Goal: Information Seeking & Learning: Find contact information

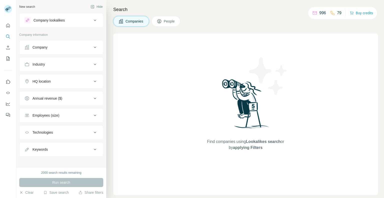
click at [155, 17] on button "People" at bounding box center [166, 21] width 29 height 11
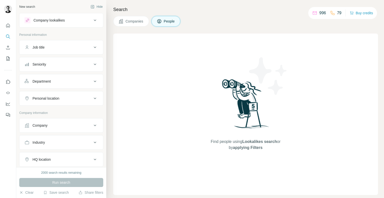
click at [53, 47] on div "Job title" at bounding box center [59, 47] width 68 height 5
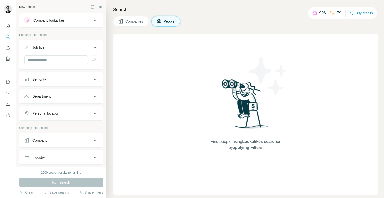
click at [53, 47] on div "Job title" at bounding box center [59, 47] width 68 height 5
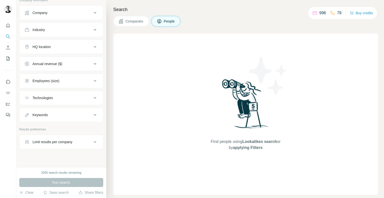
scroll to position [116, 0]
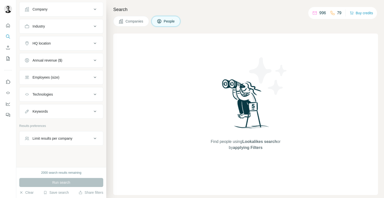
click at [64, 138] on div "Limit results per company" at bounding box center [53, 138] width 40 height 5
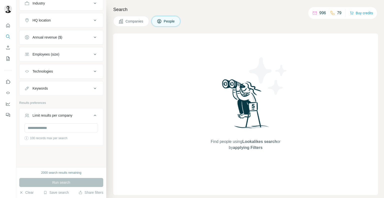
click at [56, 110] on button "Limit results per company" at bounding box center [62, 116] width 84 height 14
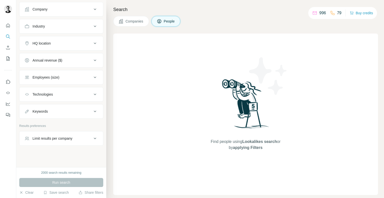
click at [46, 111] on div "Keywords" at bounding box center [40, 111] width 15 height 5
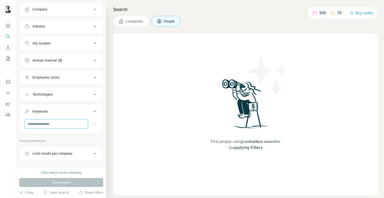
click at [48, 124] on input "text" at bounding box center [57, 123] width 64 height 9
paste input "**********"
type input "**********"
click at [92, 123] on icon "button" at bounding box center [94, 123] width 5 height 5
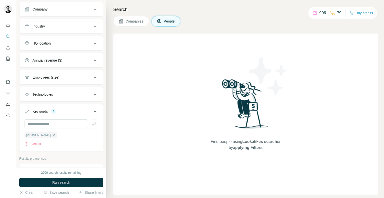
click at [59, 182] on span "Run search" at bounding box center [61, 182] width 18 height 5
click at [52, 134] on icon "button" at bounding box center [54, 135] width 4 height 4
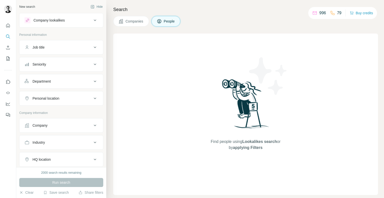
click at [129, 18] on button "Companies" at bounding box center [131, 21] width 36 height 11
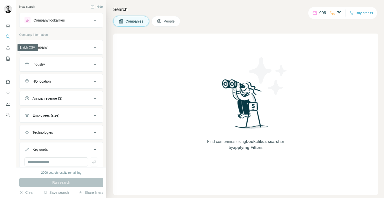
click at [27, 46] on icon at bounding box center [27, 47] width 5 height 5
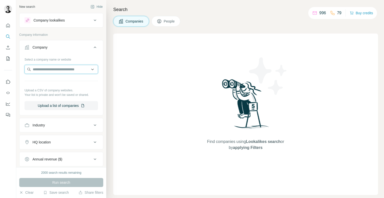
click at [50, 68] on input "text" at bounding box center [62, 69] width 74 height 9
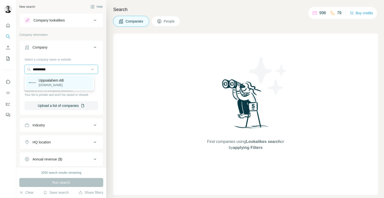
type input "**********"
click at [52, 78] on div "Uppsalahem AB [DOMAIN_NAME]" at bounding box center [59, 83] width 67 height 14
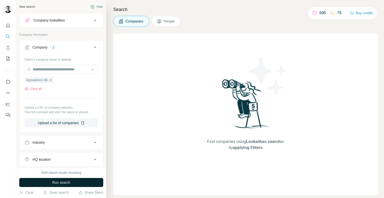
click at [70, 182] on span "Run search" at bounding box center [61, 182] width 18 height 5
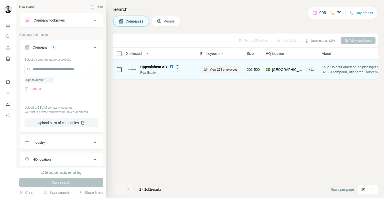
click at [157, 68] on span "Uppsalahem AB" at bounding box center [153, 66] width 27 height 5
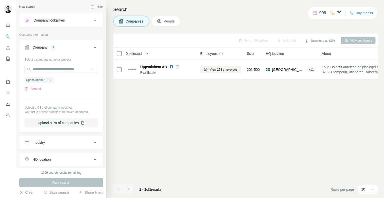
click at [165, 26] on button "People" at bounding box center [166, 21] width 29 height 11
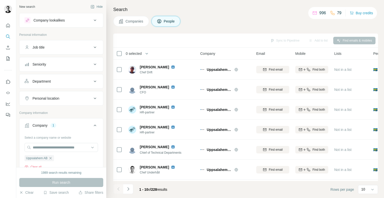
click at [50, 49] on div "Job title" at bounding box center [59, 47] width 68 height 5
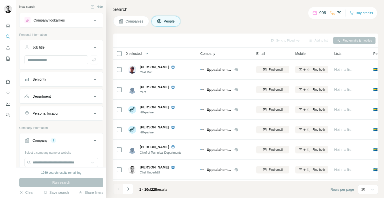
click at [46, 54] on button "Job title" at bounding box center [62, 48] width 84 height 14
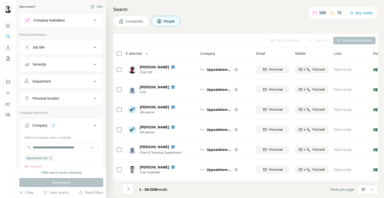
click at [45, 58] on div "Seniority" at bounding box center [61, 64] width 84 height 15
click at [43, 54] on div "Job title" at bounding box center [61, 47] width 84 height 15
click at [40, 49] on div "Job title" at bounding box center [39, 47] width 12 height 5
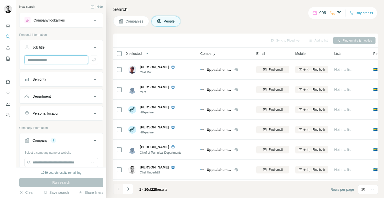
click at [37, 59] on input "text" at bounding box center [57, 59] width 64 height 9
type input "**"
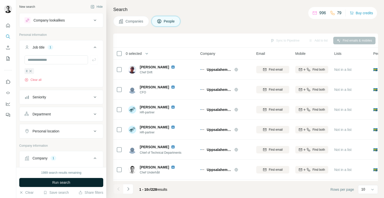
click at [48, 179] on button "Run search" at bounding box center [61, 182] width 84 height 9
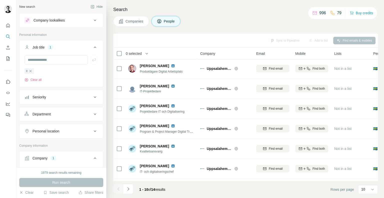
scroll to position [81, 0]
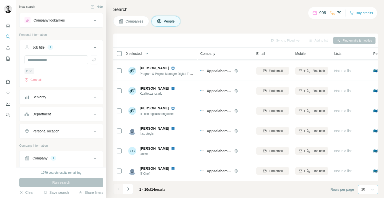
click at [363, 191] on p "10" at bounding box center [363, 189] width 4 height 5
click at [365, 173] on div "20" at bounding box center [368, 169] width 18 height 9
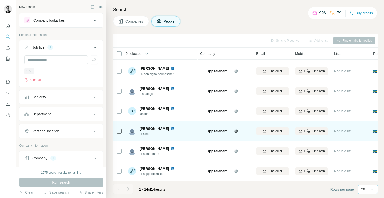
scroll to position [161, 0]
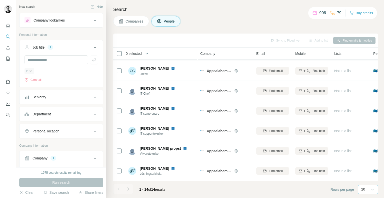
click at [31, 70] on icon "button" at bounding box center [31, 71] width 4 height 4
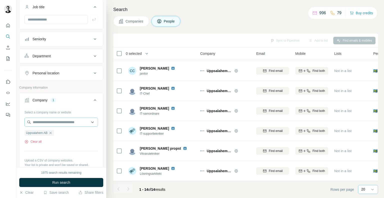
scroll to position [50, 0]
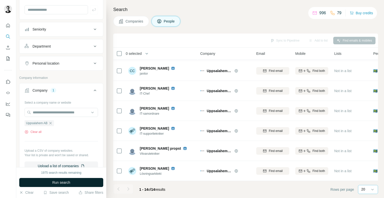
click at [61, 183] on span "Run search" at bounding box center [61, 182] width 18 height 5
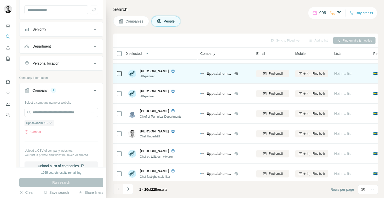
scroll to position [0, 0]
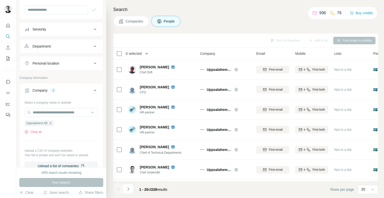
click at [144, 54] on button "button" at bounding box center [147, 54] width 10 height 10
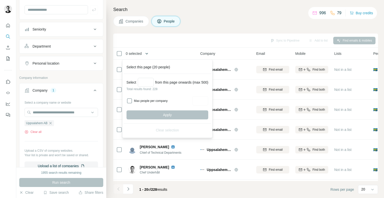
click at [144, 54] on button "button" at bounding box center [147, 54] width 10 height 10
click at [220, 52] on div "Company" at bounding box center [225, 54] width 50 height 6
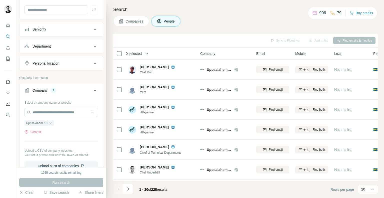
click at [260, 53] on span "Email" at bounding box center [260, 53] width 9 height 5
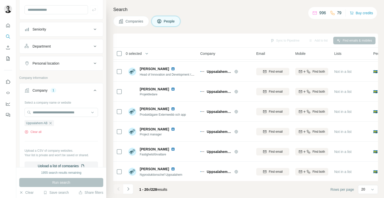
scroll to position [281, 0]
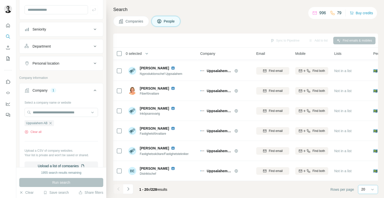
click at [365, 187] on p "20" at bounding box center [363, 189] width 4 height 5
click at [367, 153] on div "60" at bounding box center [368, 151] width 12 height 5
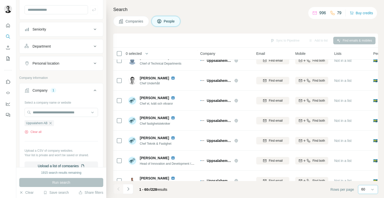
scroll to position [100, 0]
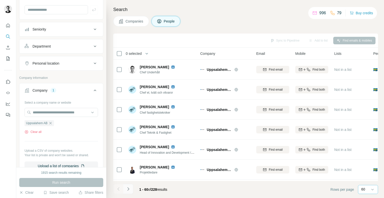
click at [130, 189] on icon "Navigate to next page" at bounding box center [128, 188] width 5 height 5
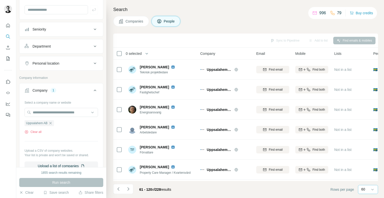
scroll to position [256, 0]
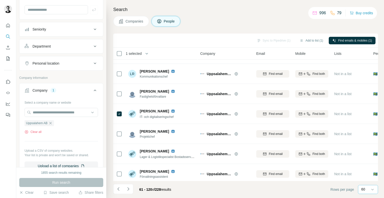
click at [269, 40] on div "Sync to Pipedrive (1) Add to list (1) Find emails & mobiles (1)" at bounding box center [246, 40] width 260 height 9
click at [270, 38] on div "Sync to Pipedrive (1) Add to list (1) Find emails & mobiles (1)" at bounding box center [246, 40] width 260 height 9
click at [136, 21] on span "Companies" at bounding box center [135, 21] width 18 height 5
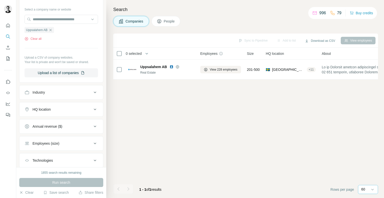
scroll to position [0, 0]
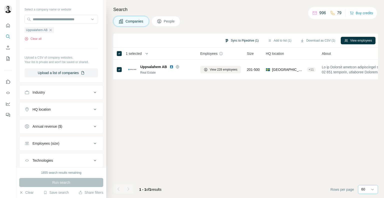
click at [244, 40] on button "Sync to Pipedrive (1)" at bounding box center [241, 41] width 41 height 8
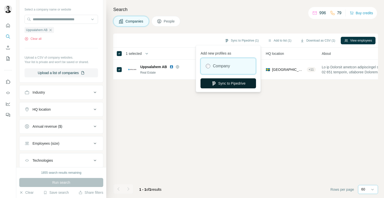
click at [232, 82] on button "Sync to Pipedrive" at bounding box center [229, 83] width 56 height 10
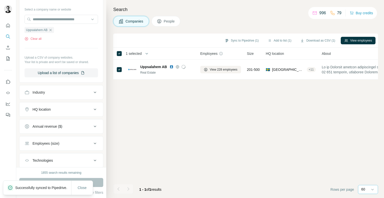
click at [165, 22] on span "People" at bounding box center [170, 21] width 12 height 5
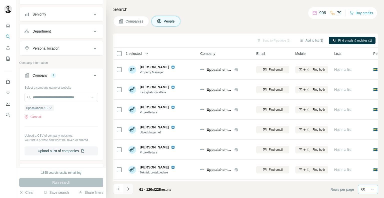
click at [128, 192] on button "Navigate to next page" at bounding box center [128, 189] width 10 height 10
click at [116, 191] on button "Navigate to previous page" at bounding box center [118, 189] width 10 height 10
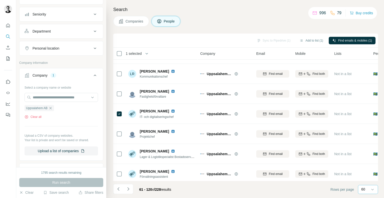
click at [265, 42] on div "Sync to Pipedrive (1) Add to list (1) Find emails & mobiles (1)" at bounding box center [246, 40] width 260 height 9
click at [260, 39] on div "Sync to Pipedrive (1) Add to list (1) Find emails & mobiles (1)" at bounding box center [246, 40] width 260 height 9
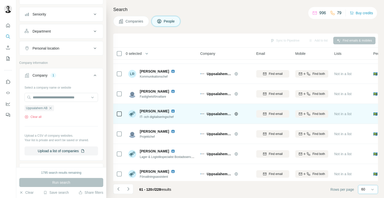
click at [148, 110] on span "[PERSON_NAME]" at bounding box center [154, 111] width 29 height 5
click at [122, 112] on td at bounding box center [119, 114] width 12 height 20
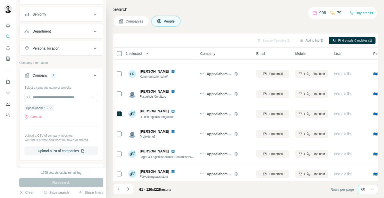
click at [269, 42] on div "Sync to Pipedrive (1) Add to list (1) Find emails & mobiles (1)" at bounding box center [246, 40] width 260 height 9
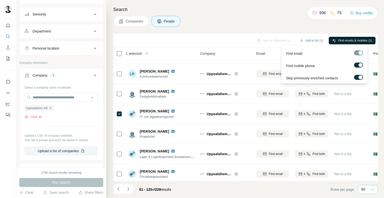
click at [352, 39] on span "Find emails & mobiles (1)" at bounding box center [355, 40] width 34 height 5
click at [343, 41] on span "Find emails & mobiles (1)" at bounding box center [355, 40] width 34 height 5
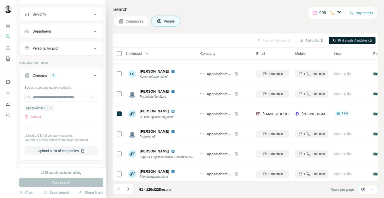
click at [214, 27] on div "Search Companies People Sync to Pipedrive (1) Add to list (1) Find emails & mob…" at bounding box center [245, 99] width 278 height 198
click at [284, 41] on div "Sync to Pipedrive (1) Add to list (1) Find emails & mobiles (1)" at bounding box center [246, 40] width 260 height 9
click at [278, 40] on div "Sync to Pipedrive (1) Add to list (1) Find emails & mobiles (1)" at bounding box center [246, 40] width 260 height 9
click at [259, 41] on div "Sync to Pipedrive (1) Add to list (1) Find emails & mobiles (1)" at bounding box center [246, 40] width 260 height 9
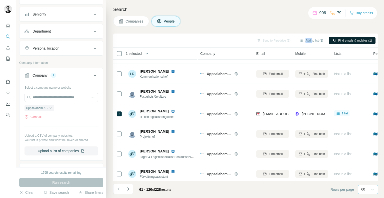
click at [259, 41] on div "Sync to Pipedrive (1) Add to list (1) Find emails & mobiles (1)" at bounding box center [246, 40] width 260 height 9
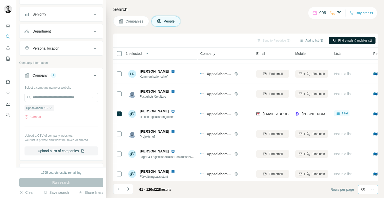
click at [262, 42] on div "Sync to Pipedrive (1) Add to list (1) Find emails & mobiles (1)" at bounding box center [246, 40] width 260 height 9
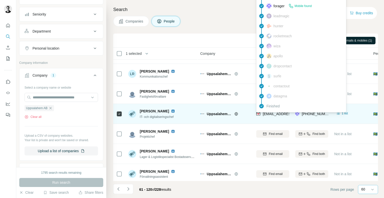
click at [282, 113] on span "[EMAIL_ADDRESS][DOMAIN_NAME]" at bounding box center [292, 114] width 59 height 4
drag, startPoint x: 270, startPoint y: 114, endPoint x: 207, endPoint y: 118, distance: 62.9
click at [207, 118] on div "Uppsalahem AB" at bounding box center [225, 114] width 50 height 14
click at [270, 113] on span "[EMAIL_ADDRESS][DOMAIN_NAME]" at bounding box center [292, 114] width 59 height 4
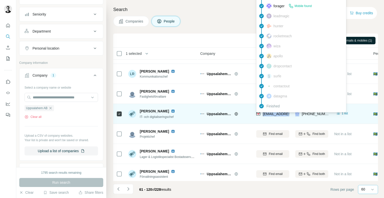
click at [270, 113] on span "[EMAIL_ADDRESS][DOMAIN_NAME]" at bounding box center [292, 114] width 59 height 4
copy span "[EMAIL_ADDRESS][DOMAIN_NAME]"
click at [327, 116] on div "[PHONE_NUMBER]" at bounding box center [311, 114] width 33 height 14
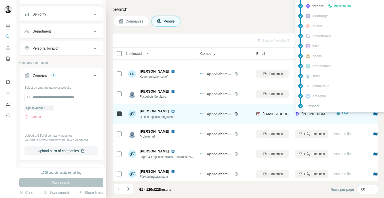
click at [315, 114] on span "[PHONE_NUMBER]" at bounding box center [318, 114] width 32 height 4
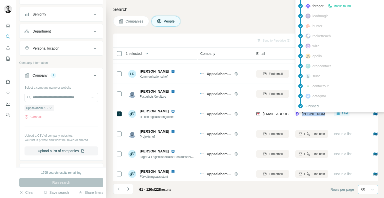
copy tr "[PHONE_NUMBER]"
click at [253, 17] on div "Companies People" at bounding box center [245, 21] width 265 height 11
